Goal: Task Accomplishment & Management: Manage account settings

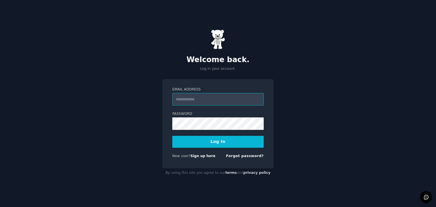
type input "**********"
click at [222, 139] on button "Log In" at bounding box center [217, 142] width 91 height 12
